Goal: Task Accomplishment & Management: Use online tool/utility

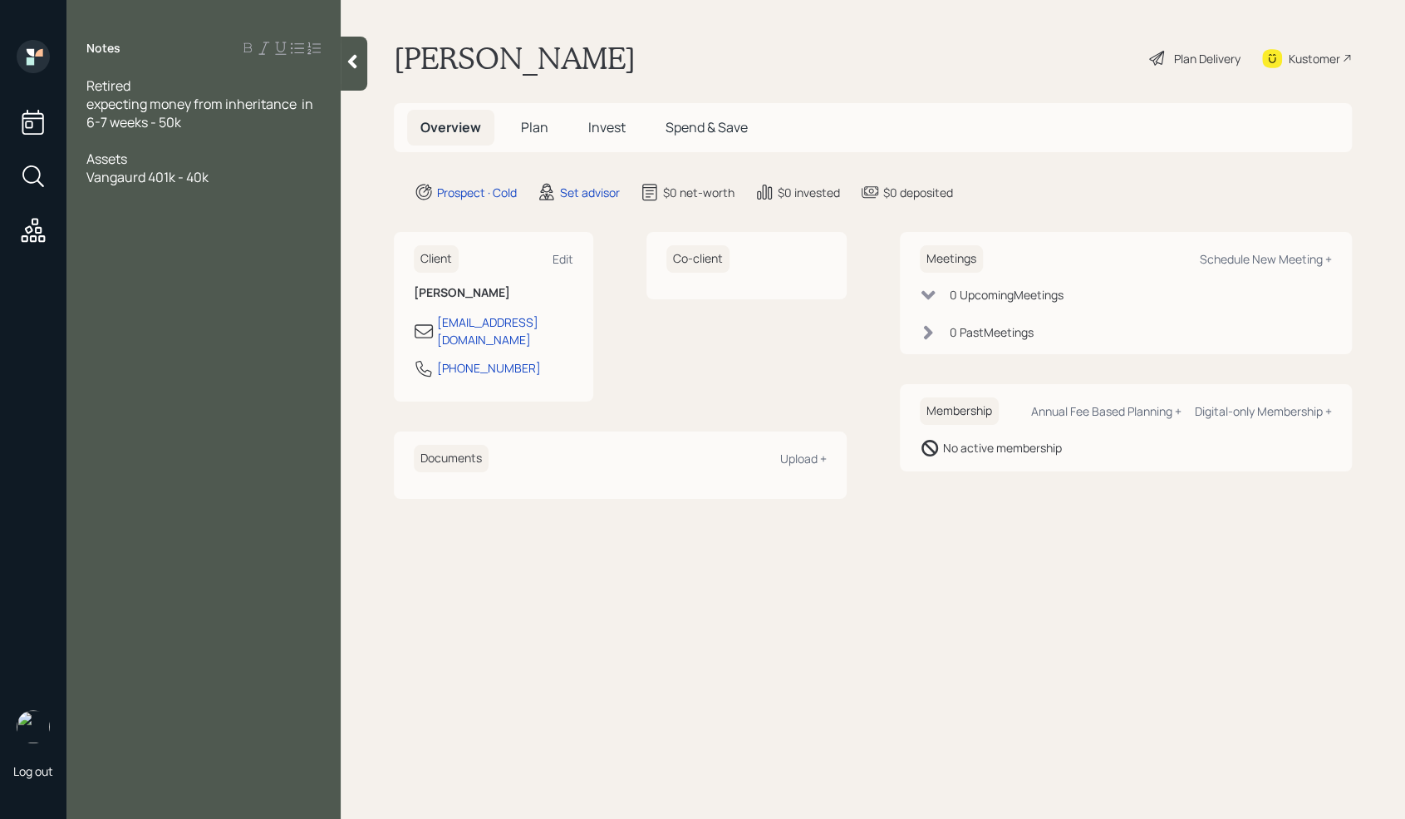
click at [240, 186] on div at bounding box center [203, 195] width 234 height 18
click at [99, 191] on span "SAvings -" at bounding box center [114, 195] width 57 height 18
click at [171, 199] on div "Savings -" at bounding box center [203, 195] width 234 height 18
click at [254, 203] on div "Savings - 6k" at bounding box center [203, 195] width 234 height 18
click at [239, 213] on div "Property value - 400k" at bounding box center [203, 213] width 234 height 18
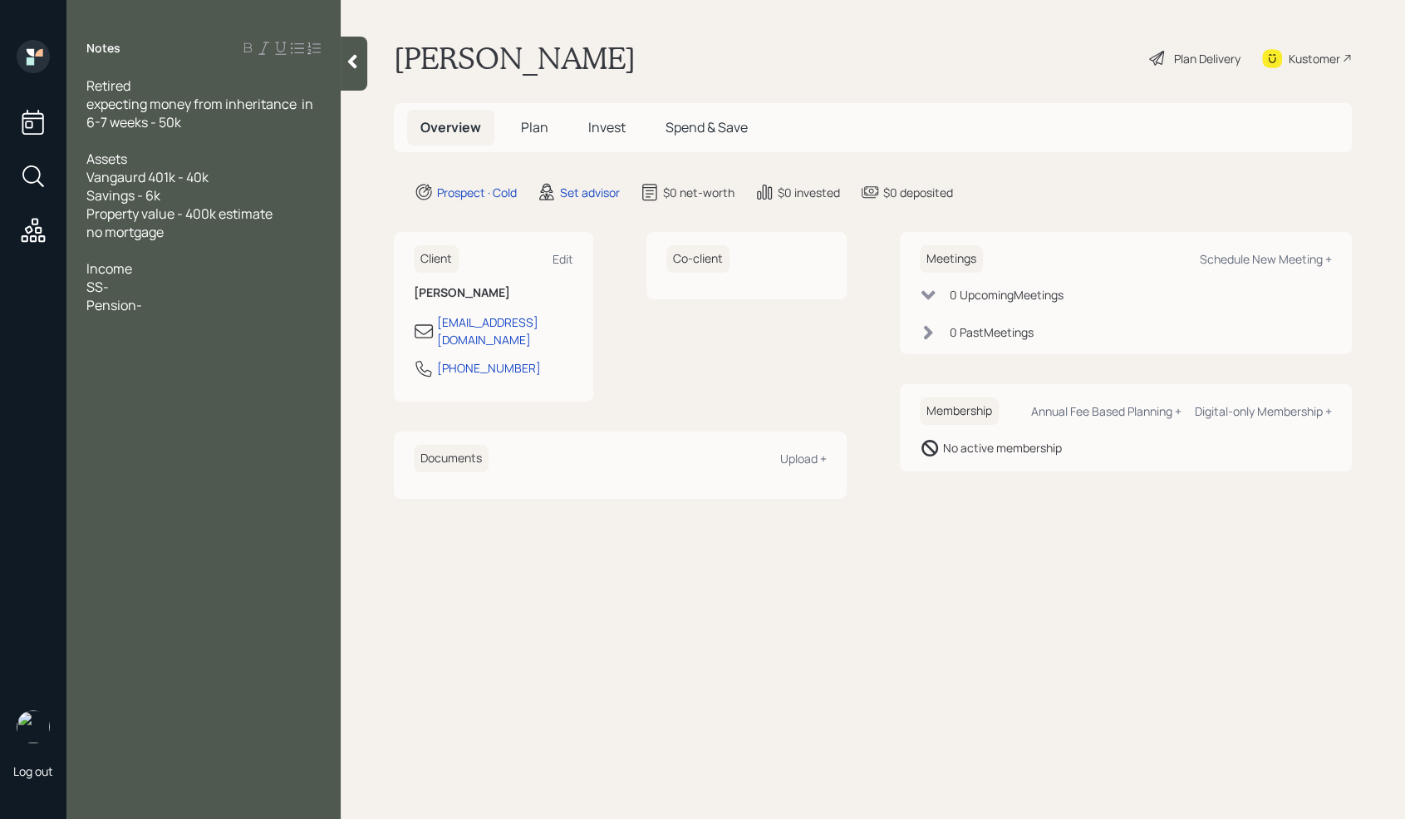
click at [130, 277] on span "Income" at bounding box center [109, 268] width 46 height 18
click at [125, 293] on div "SS-" at bounding box center [203, 287] width 234 height 18
click at [161, 314] on div at bounding box center [203, 323] width 234 height 18
click at [168, 312] on div "Pension-" at bounding box center [203, 305] width 234 height 18
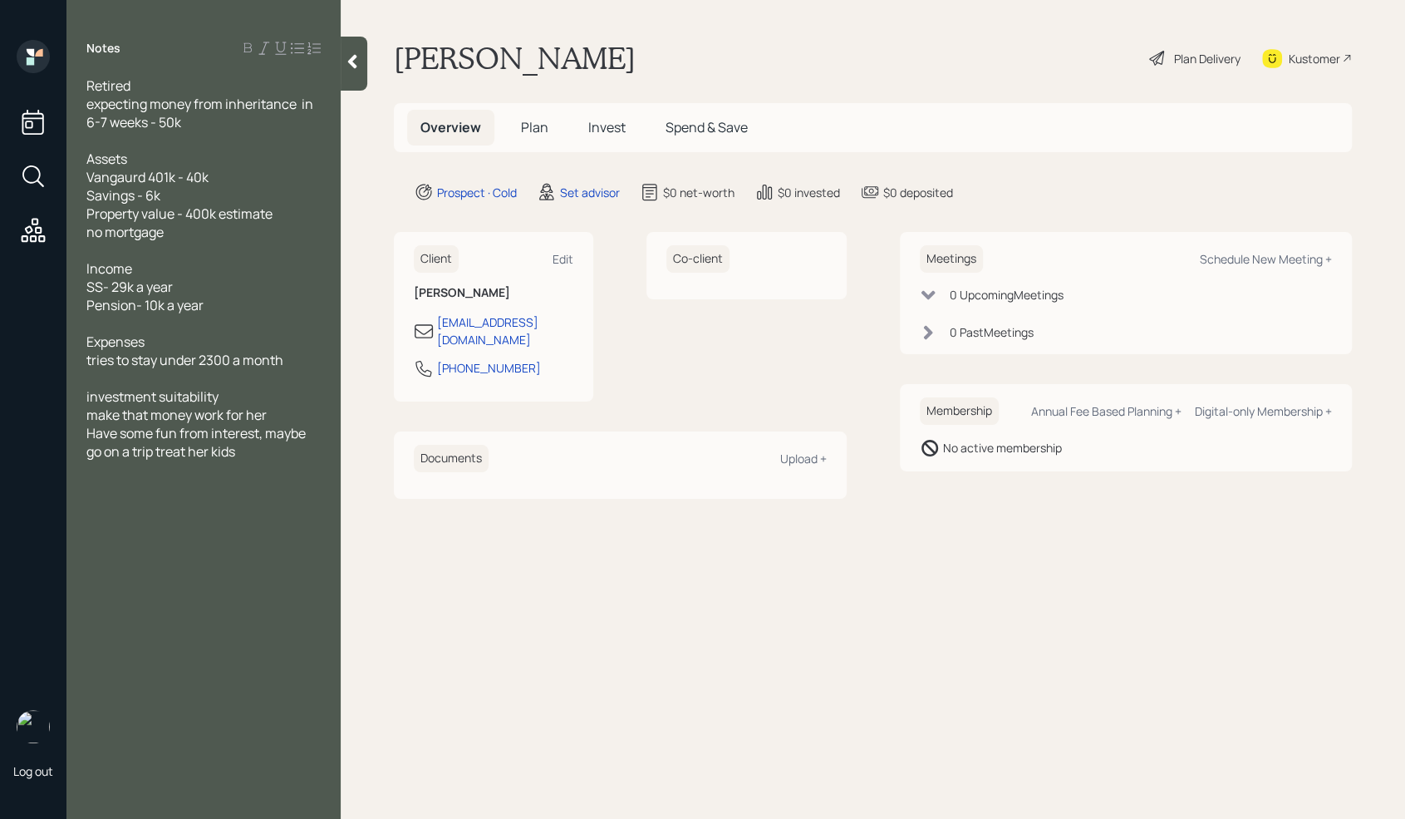
click at [288, 415] on div "make that money work for her" at bounding box center [203, 415] width 234 height 18
click at [106, 145] on div at bounding box center [203, 140] width 234 height 18
click at [155, 453] on span "Have some fun from interest, maybe go on a trip treat her kids" at bounding box center [197, 442] width 222 height 37
click at [129, 632] on div "Notes Retired expecting money from inheritance in 6-7 weeks - 50k Age [DEMOGRAP…" at bounding box center [203, 419] width 274 height 759
click at [1265, 260] on div "Schedule New Meeting +" at bounding box center [1266, 259] width 132 height 16
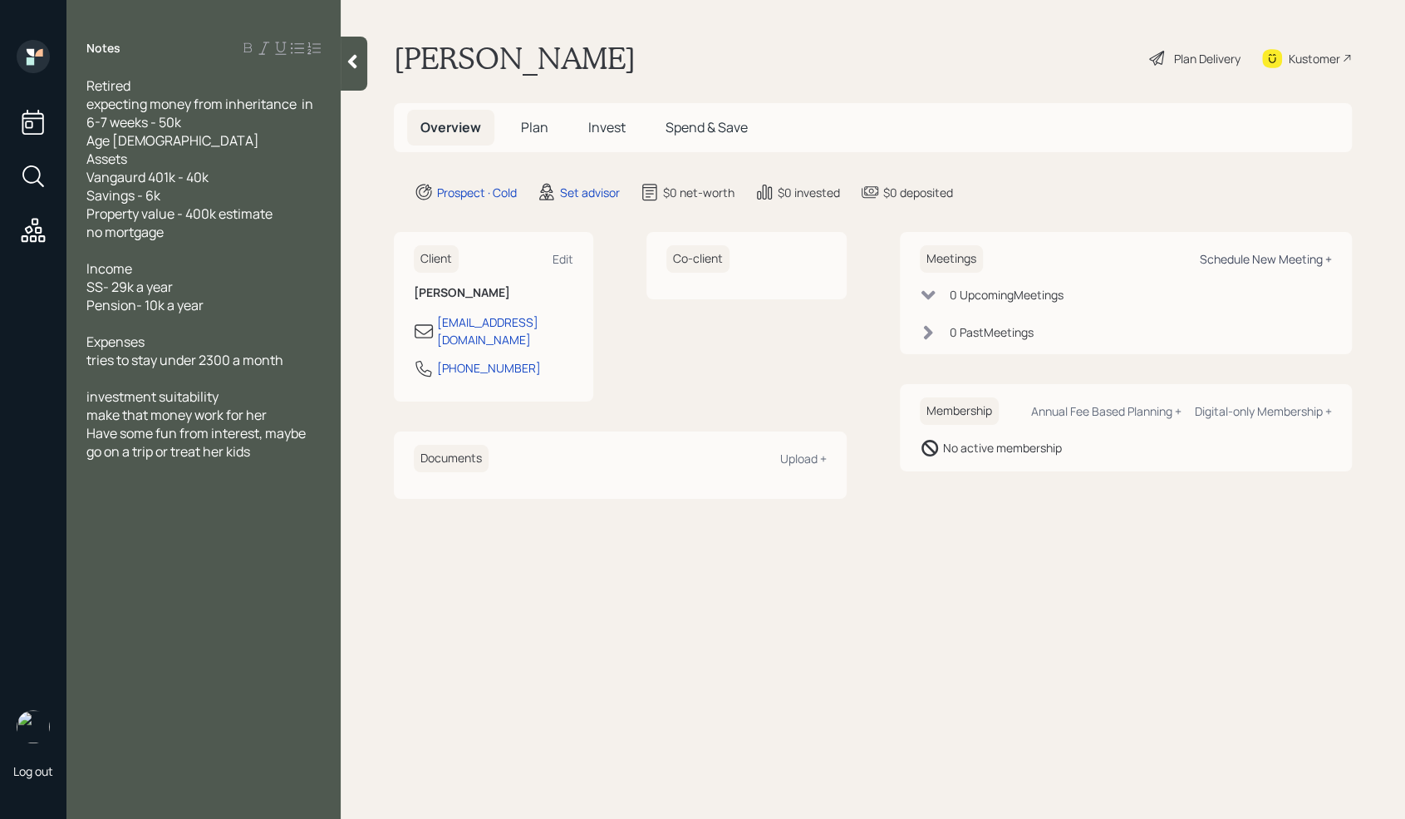
select select "round-[PERSON_NAME]"
